Goal: Information Seeking & Learning: Compare options

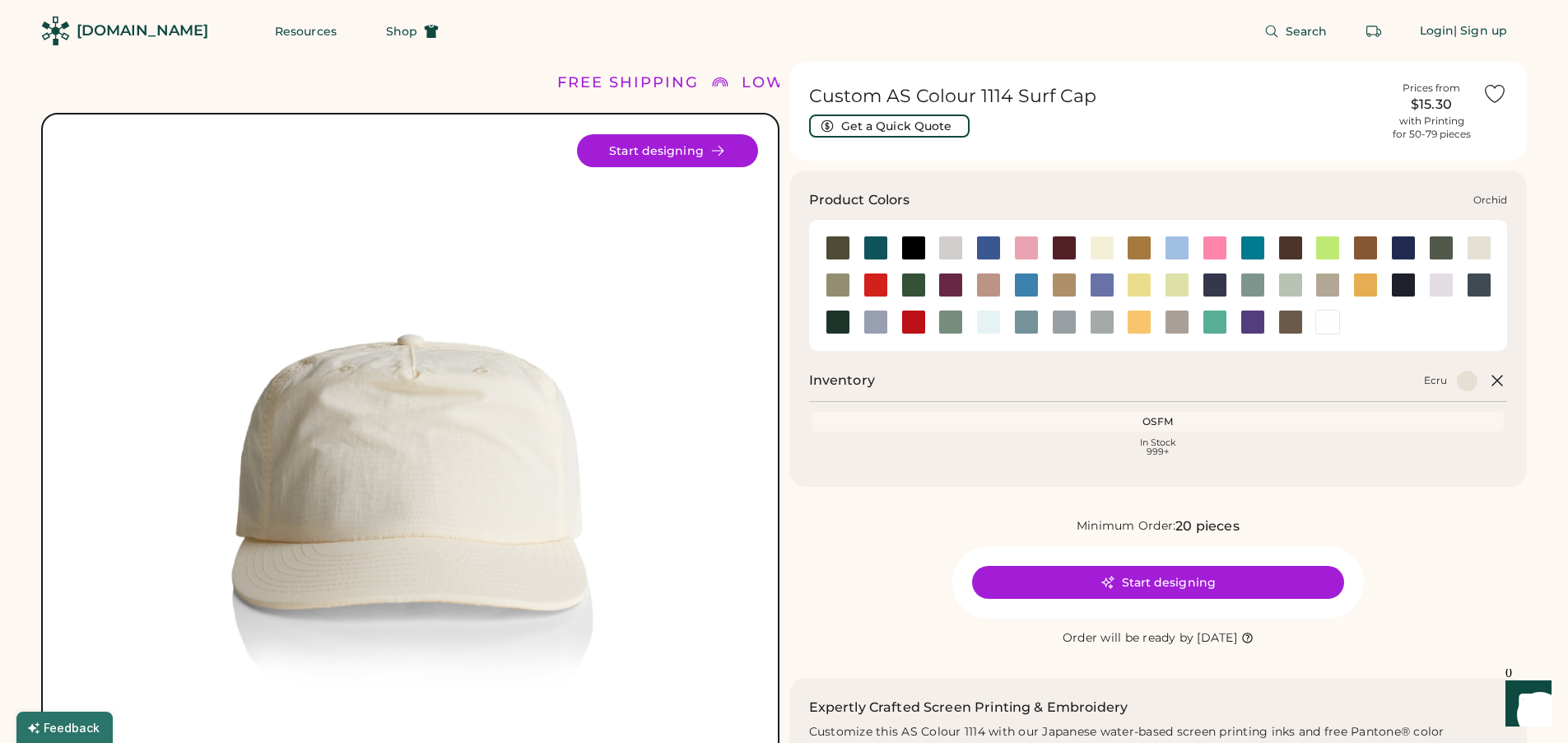
click at [1437, 287] on div at bounding box center [1441, 285] width 25 height 25
click at [1485, 249] on div at bounding box center [1479, 247] width 25 height 25
click at [933, 333] on div at bounding box center [950, 321] width 38 height 25
click at [914, 325] on div at bounding box center [913, 321] width 25 height 25
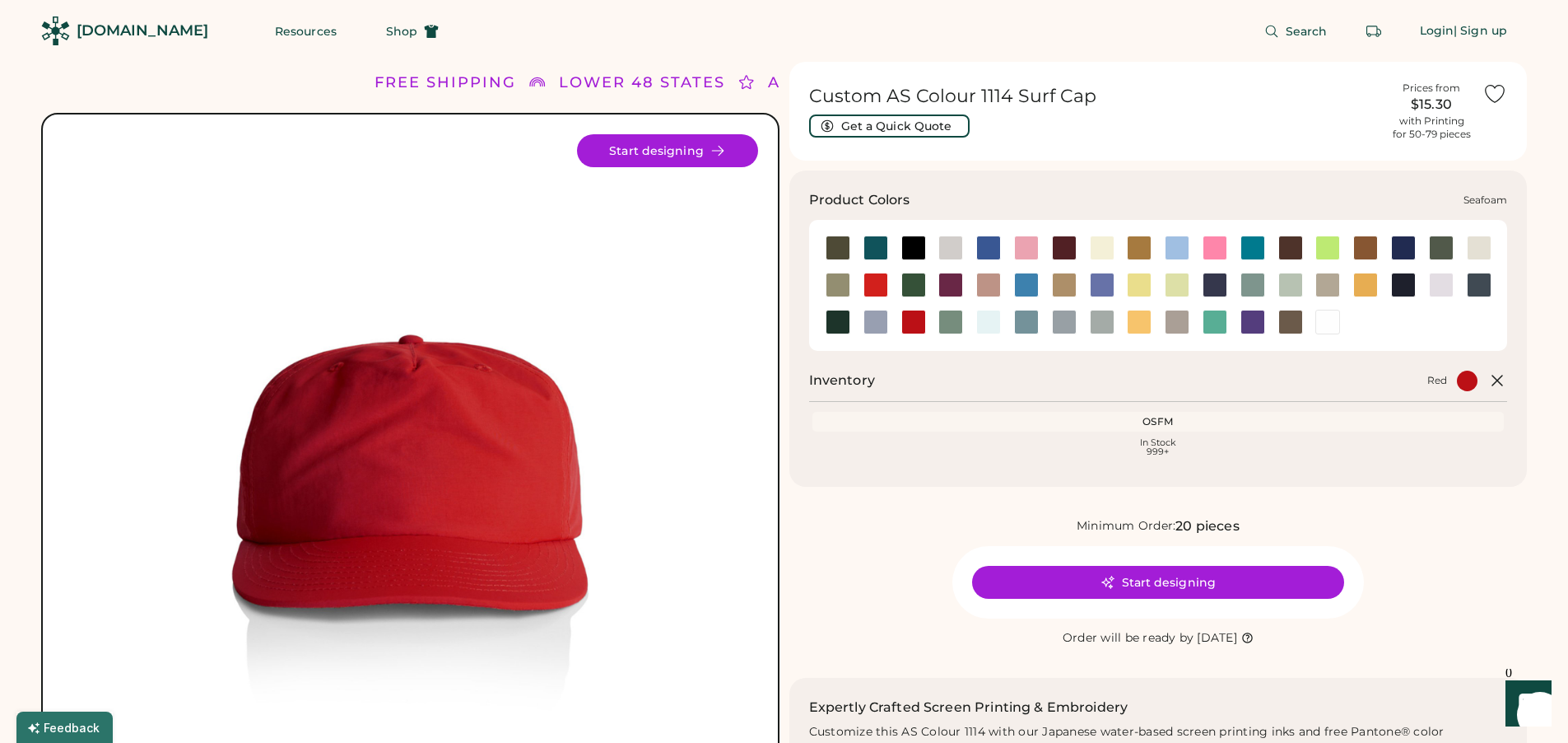
click at [993, 327] on div at bounding box center [988, 321] width 25 height 25
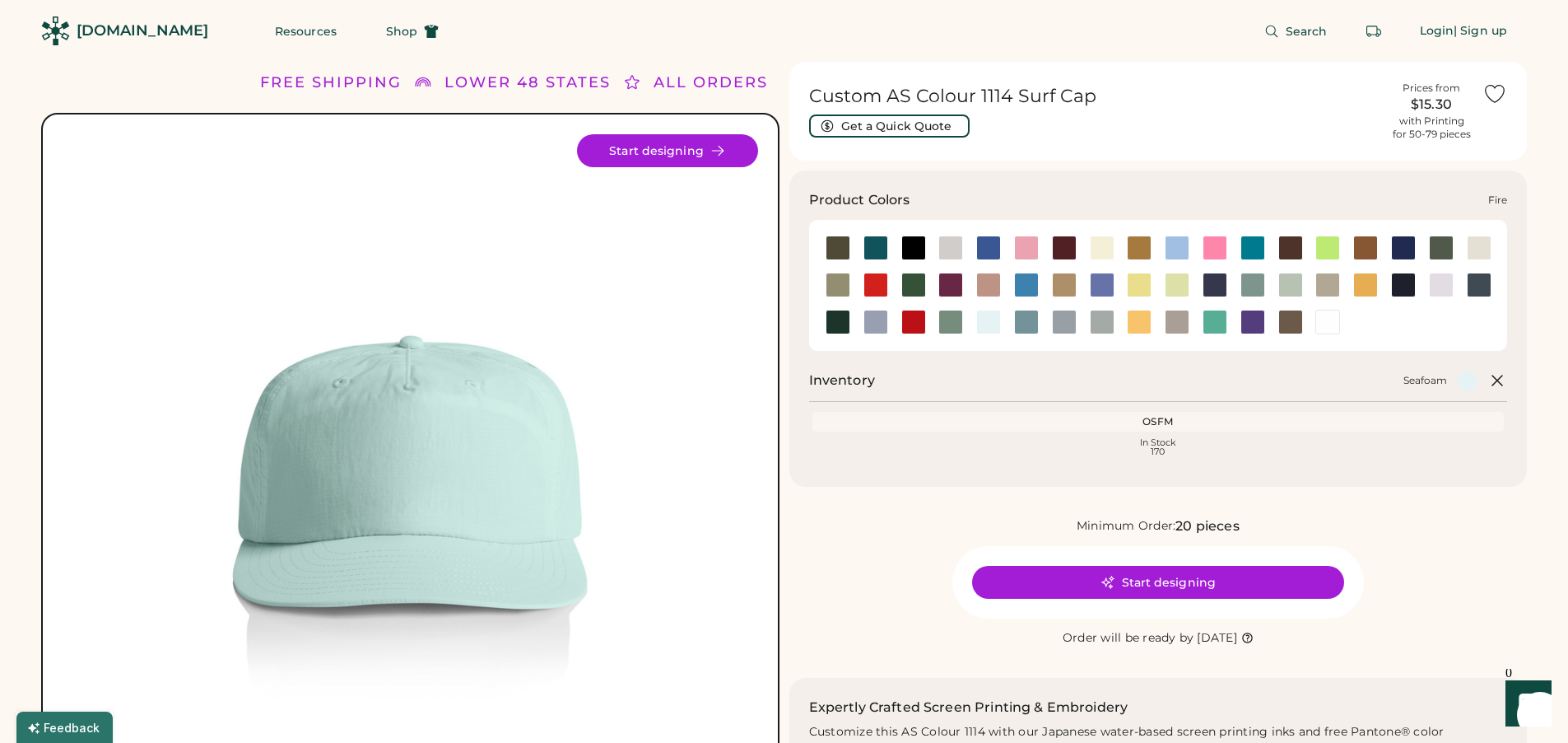
click at [868, 283] on div at bounding box center [875, 285] width 25 height 25
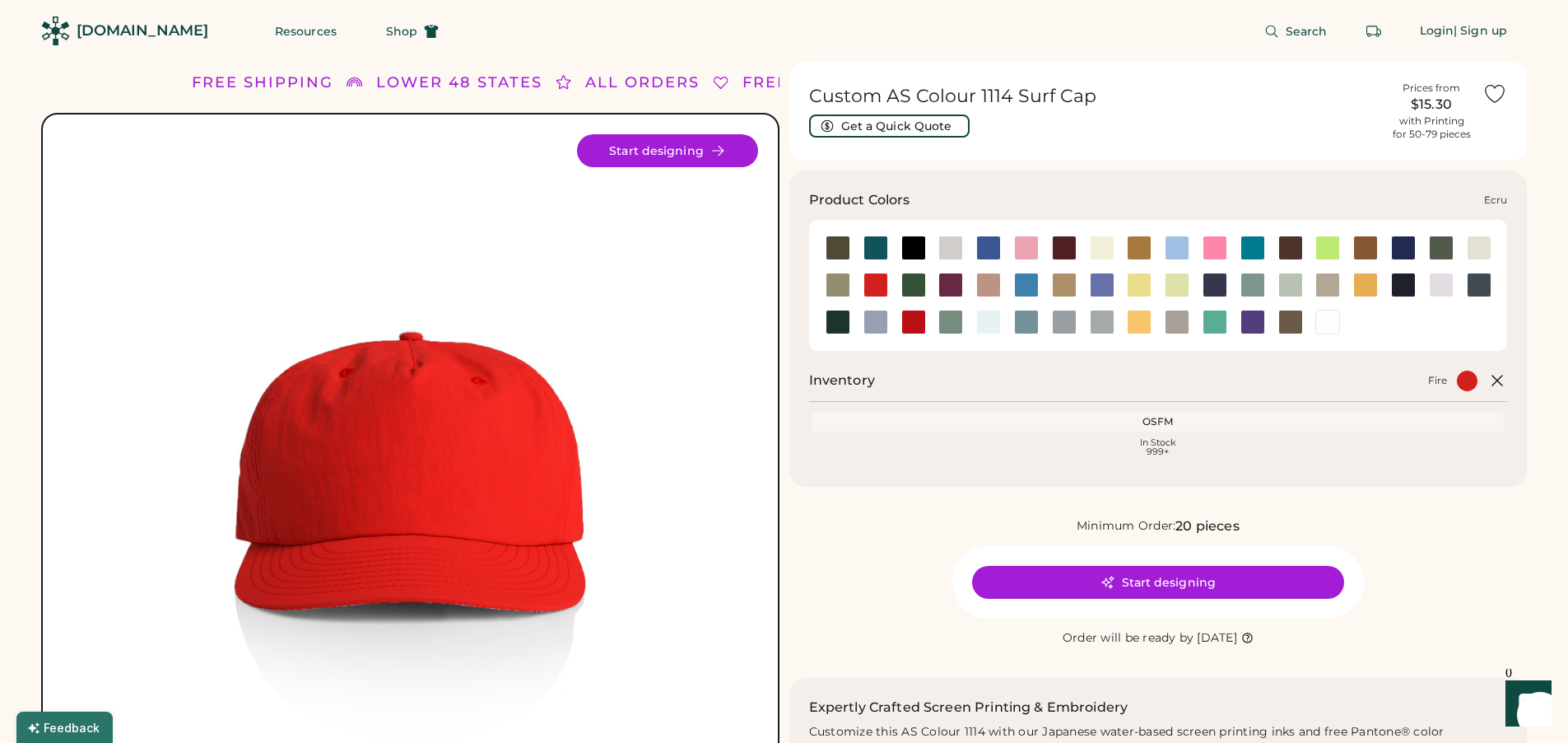
click at [1486, 247] on div at bounding box center [1479, 247] width 25 height 25
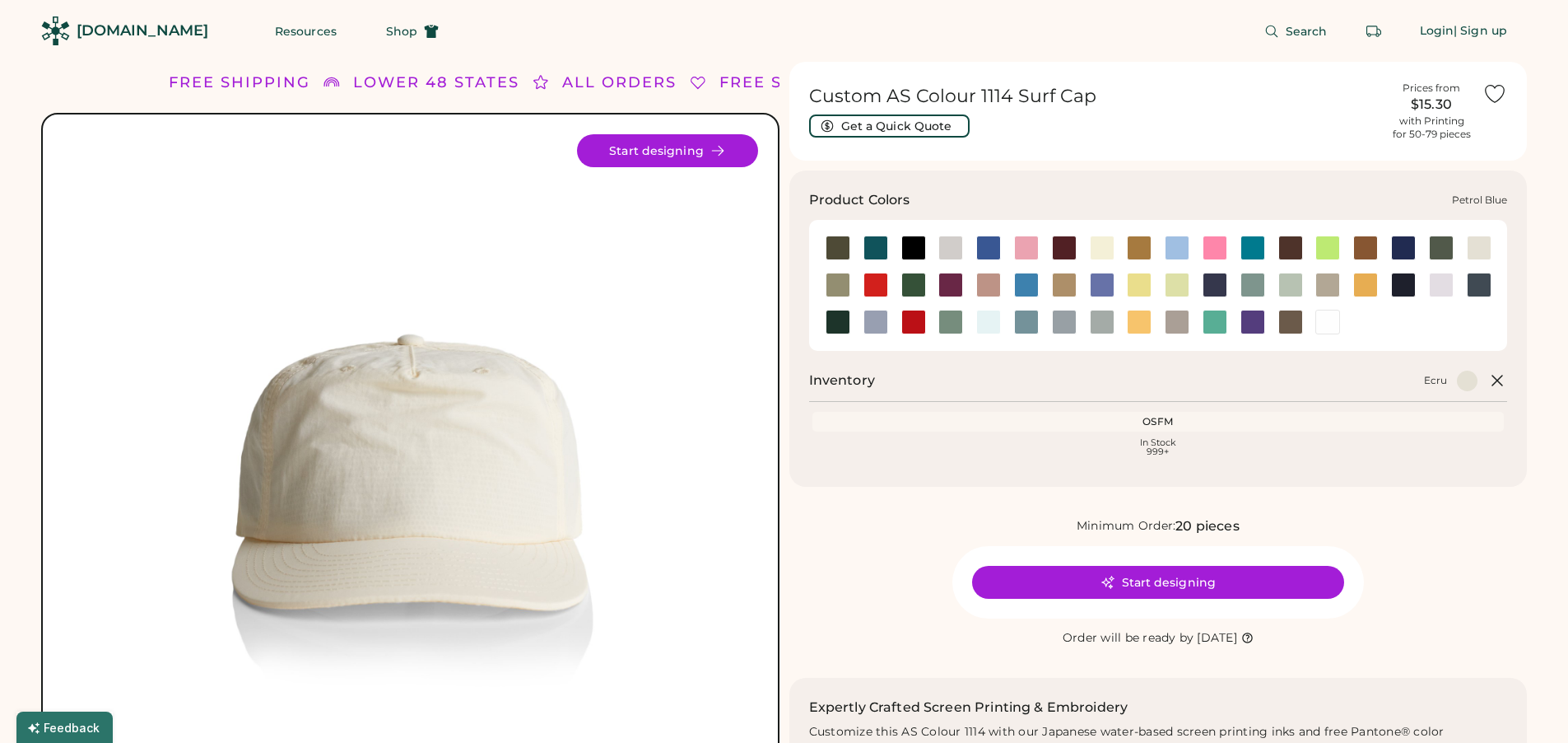
click at [1477, 291] on div at bounding box center [1479, 285] width 25 height 25
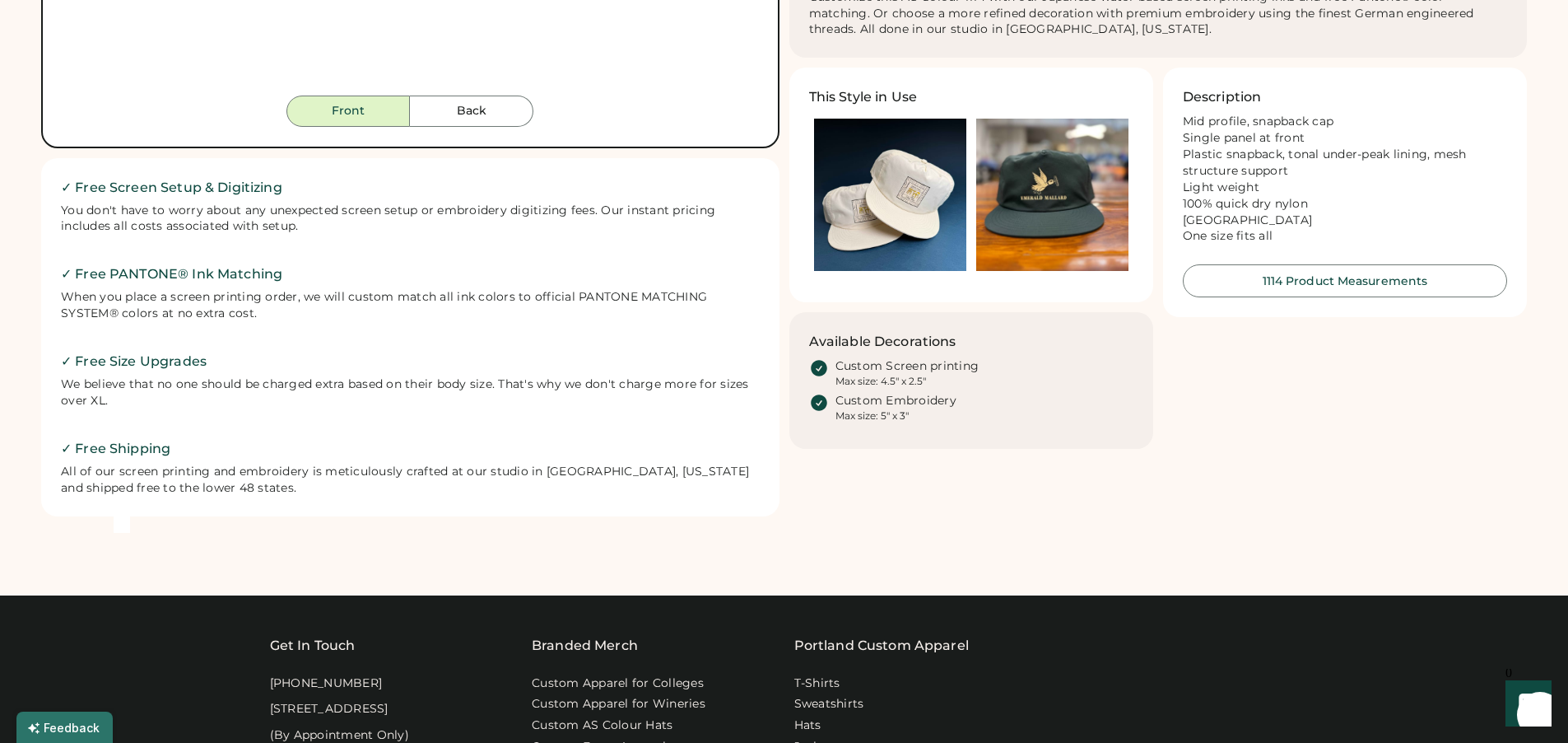
scroll to position [597, 0]
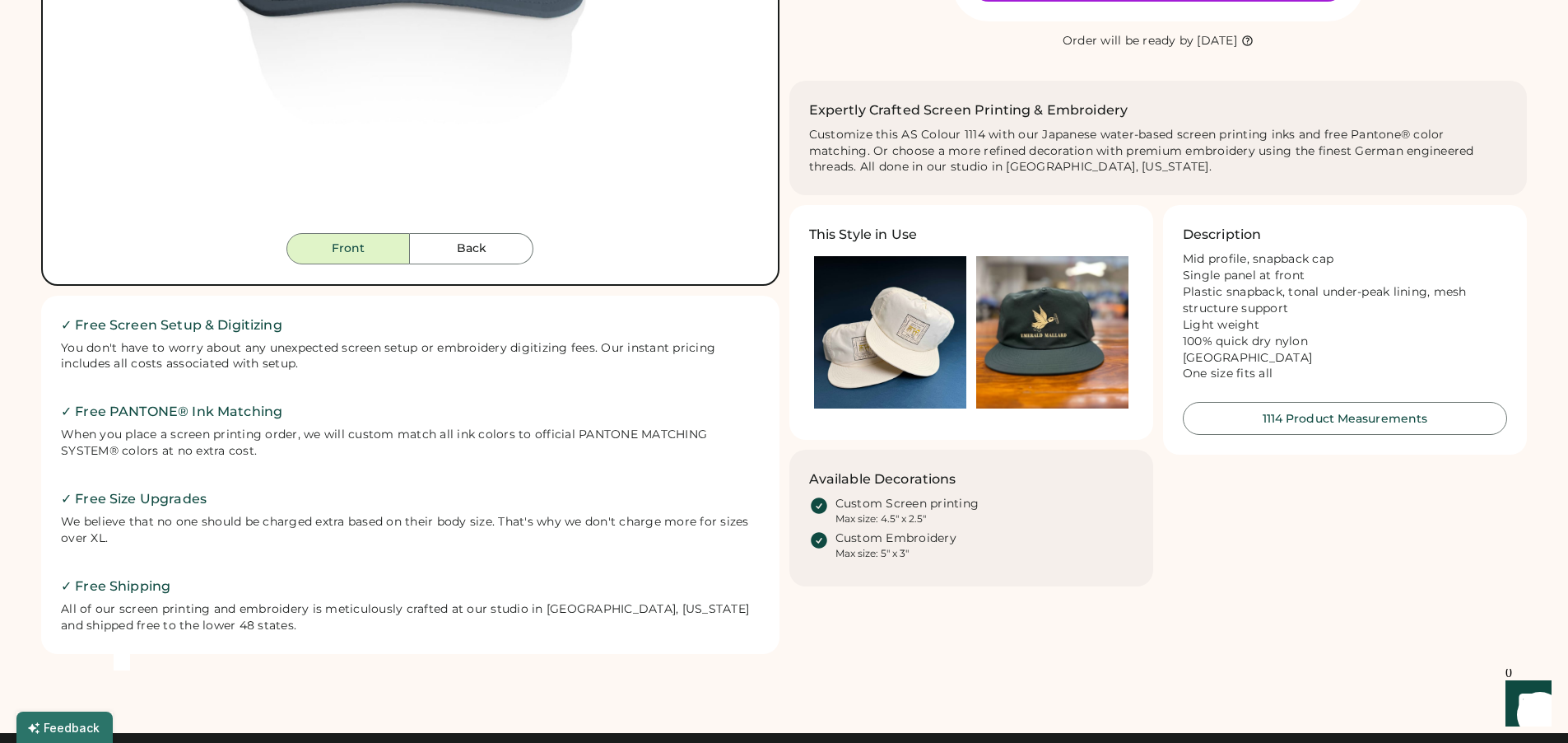
click at [887, 357] on img at bounding box center [890, 332] width 152 height 152
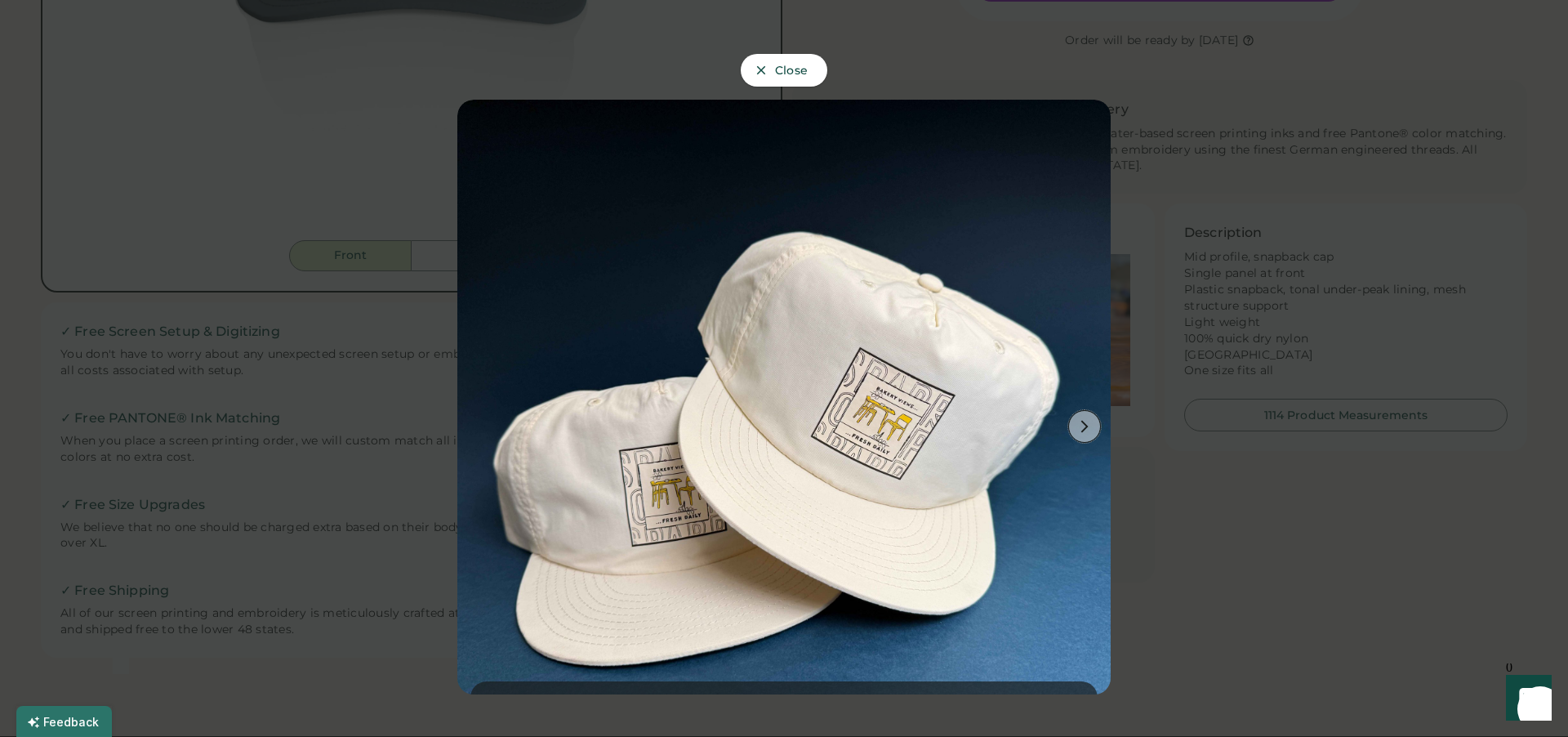
click at [1081, 421] on use at bounding box center [1085, 427] width 8 height 13
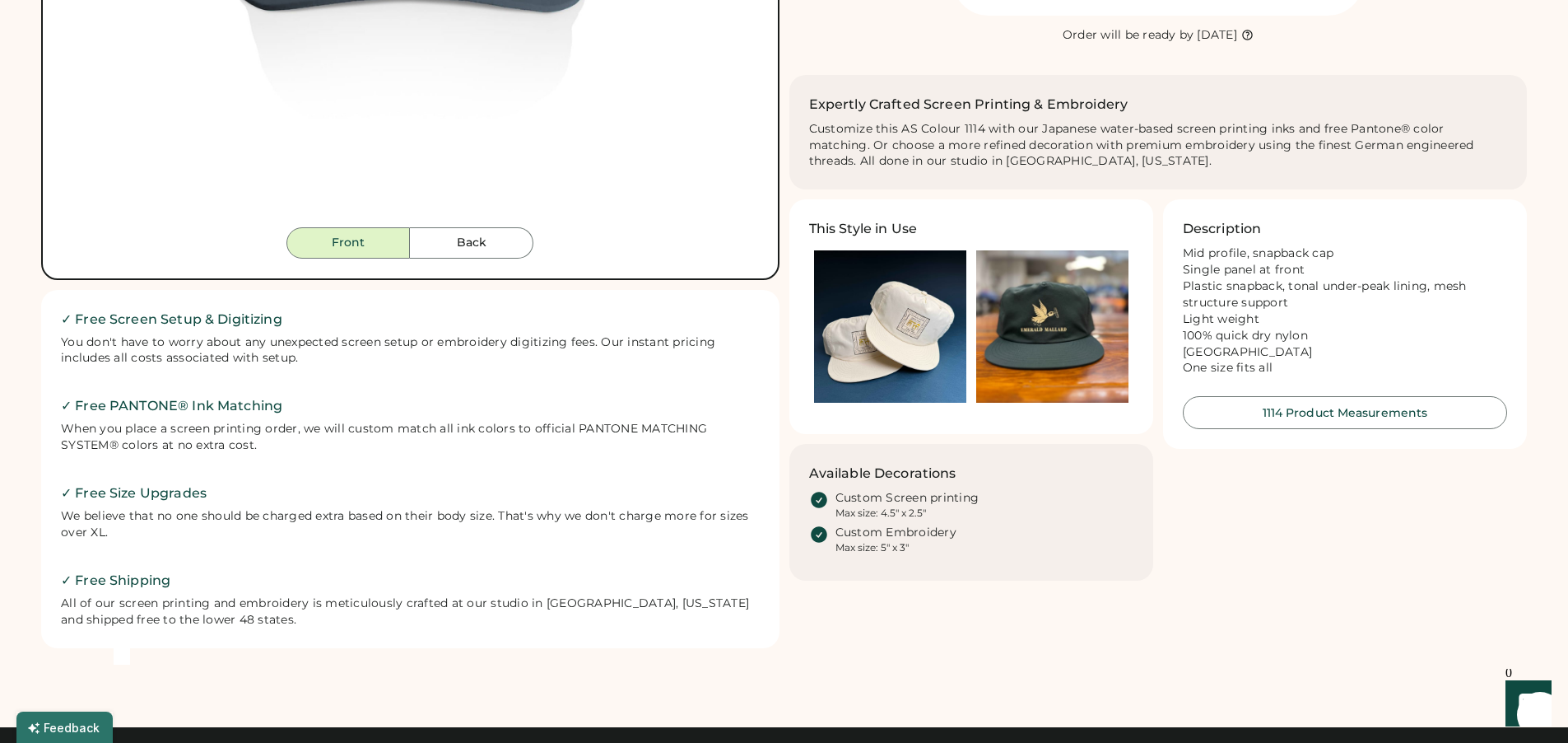
scroll to position [605, 0]
